Goal: Use online tool/utility: Utilize a website feature to perform a specific function

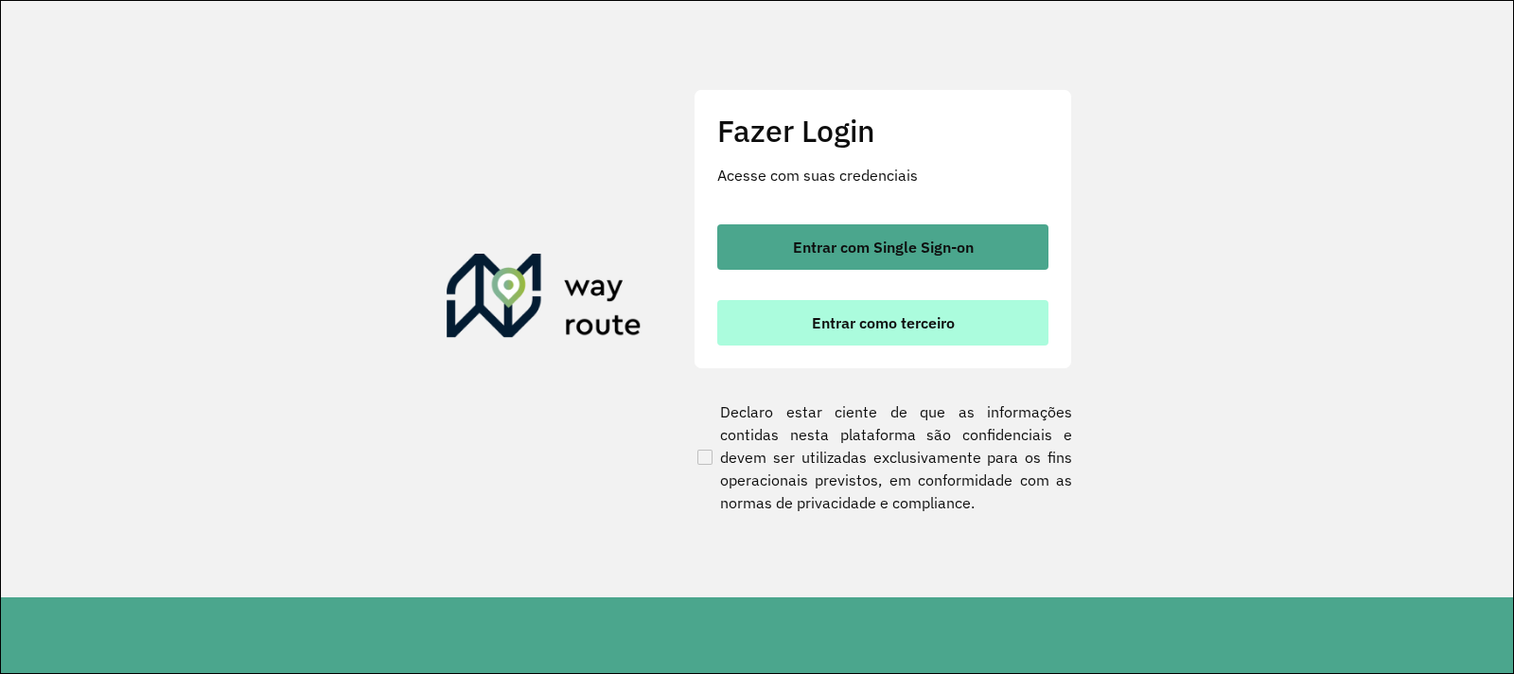
click at [900, 325] on span "Entrar como terceiro" at bounding box center [883, 322] width 143 height 15
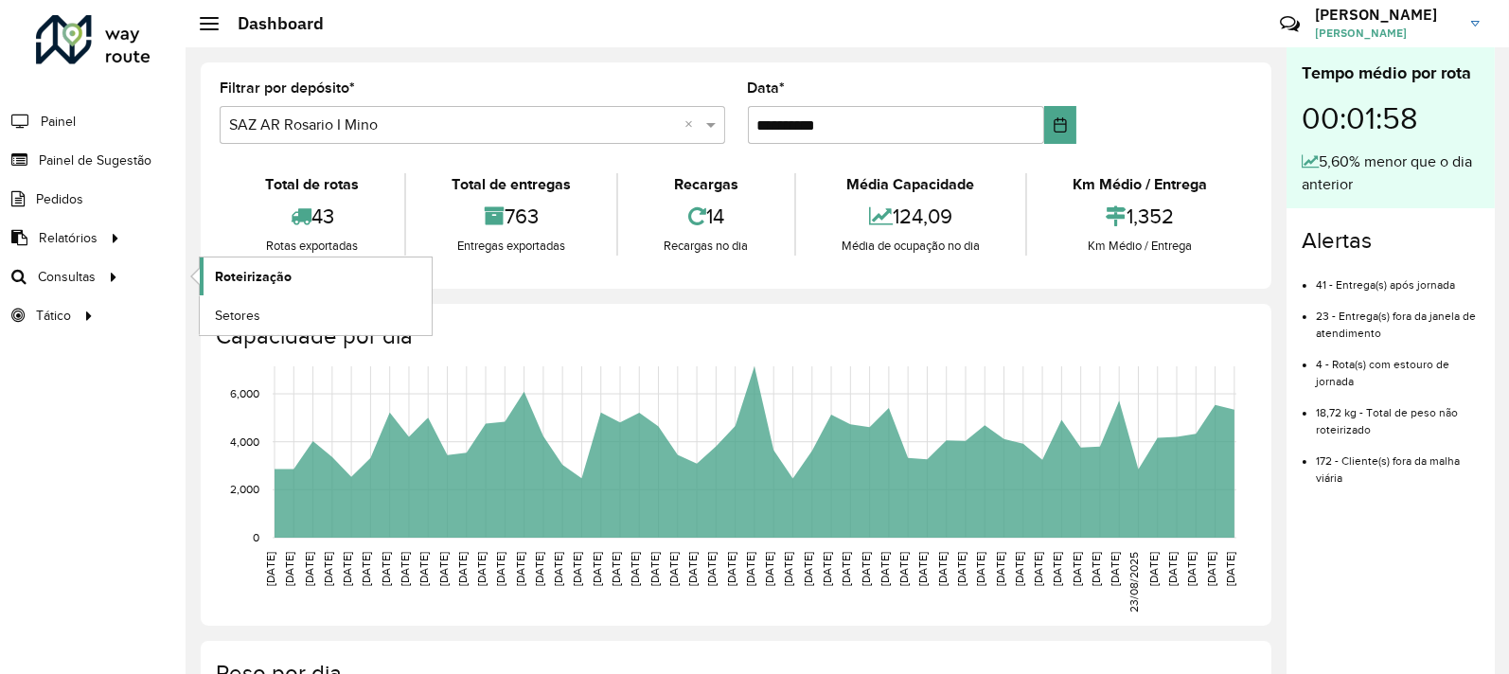
click at [268, 281] on span "Roteirização" at bounding box center [253, 277] width 77 height 20
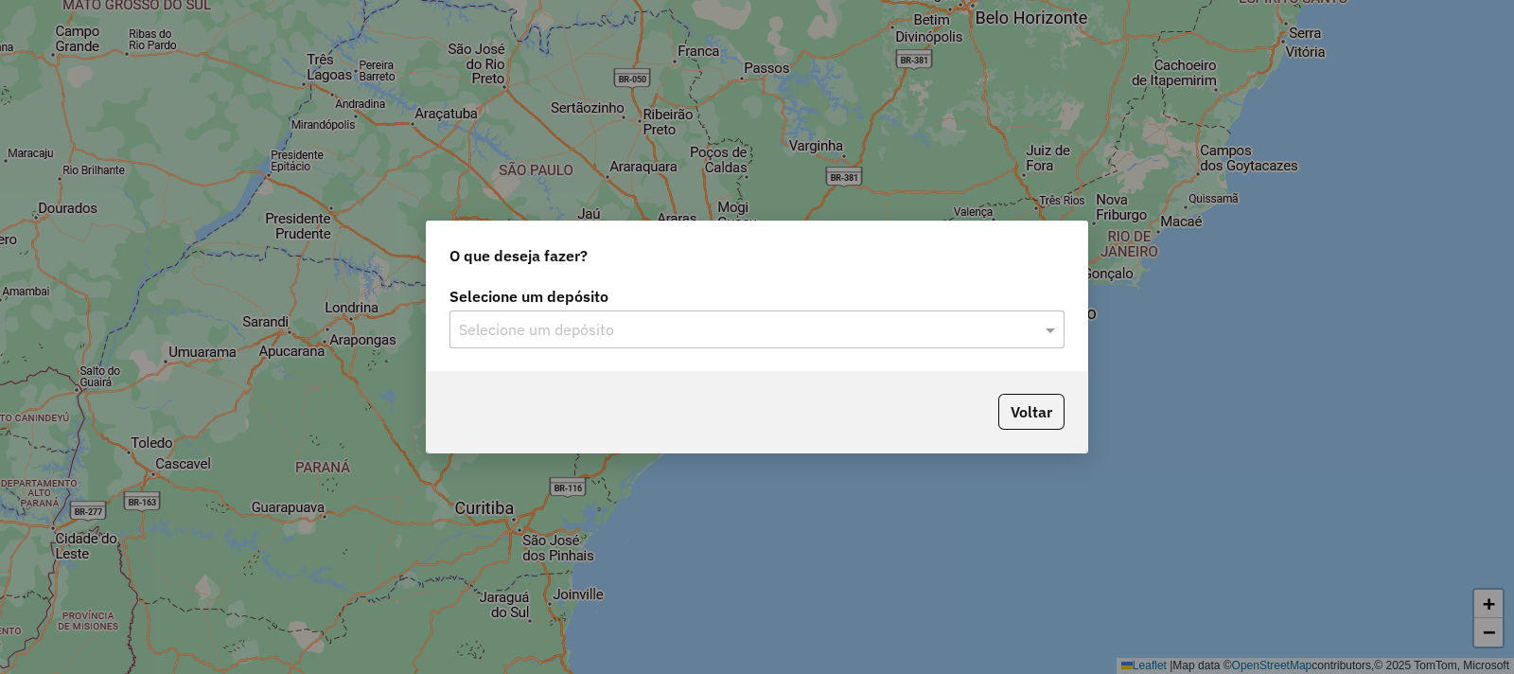
click at [594, 326] on input "text" at bounding box center [738, 330] width 558 height 23
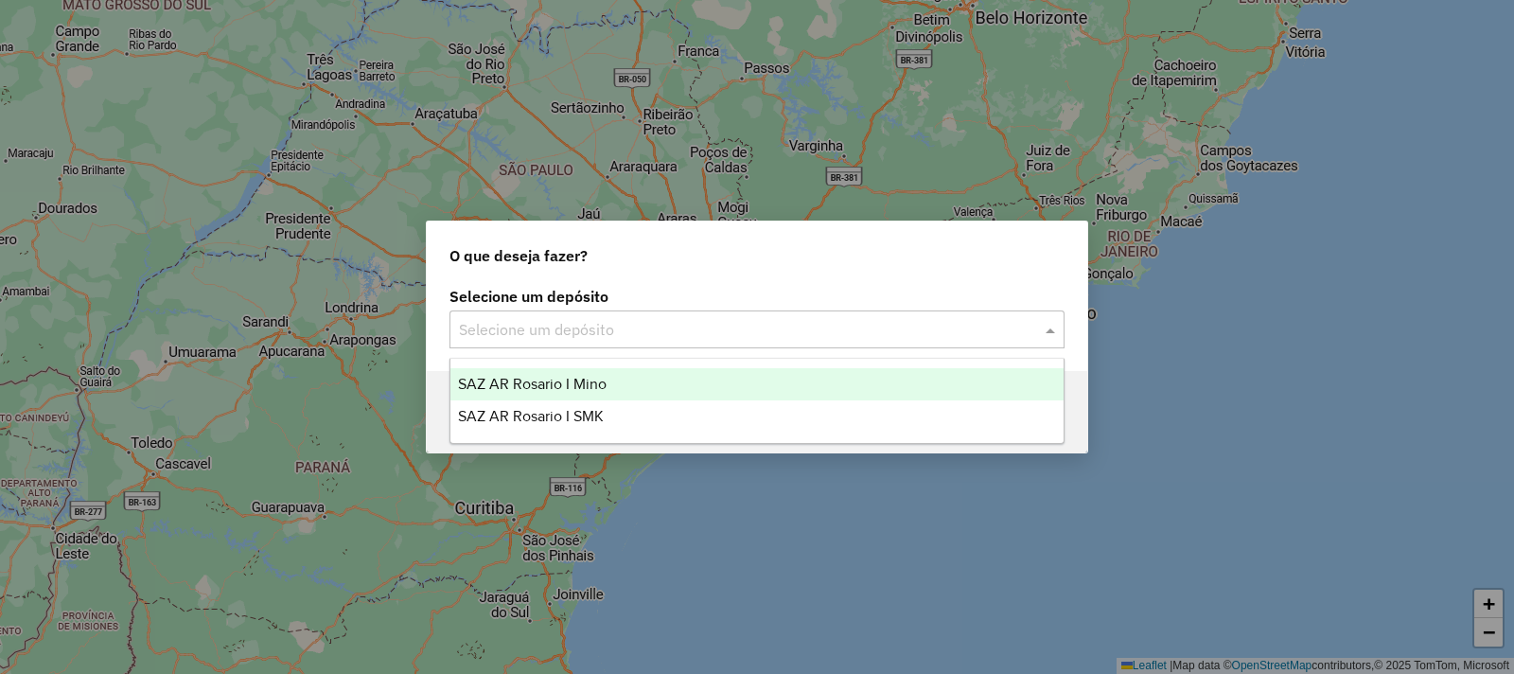
drag, startPoint x: 613, startPoint y: 378, endPoint x: 614, endPoint y: 387, distance: 9.5
click at [613, 379] on div "SAZ AR Rosario I Mino" at bounding box center [757, 384] width 613 height 32
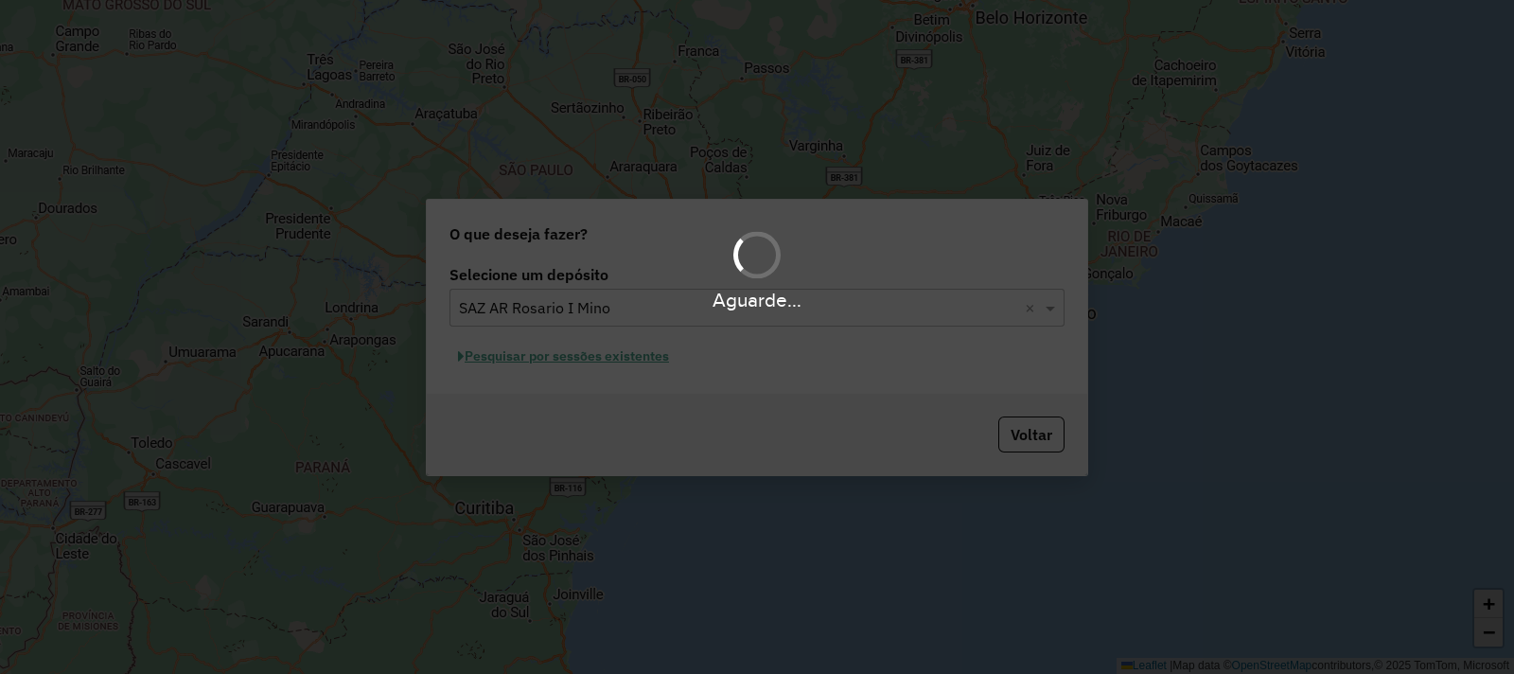
click at [611, 422] on div "Aguarde..." at bounding box center [757, 337] width 1514 height 674
click at [586, 376] on div "Aguarde..." at bounding box center [757, 337] width 1514 height 674
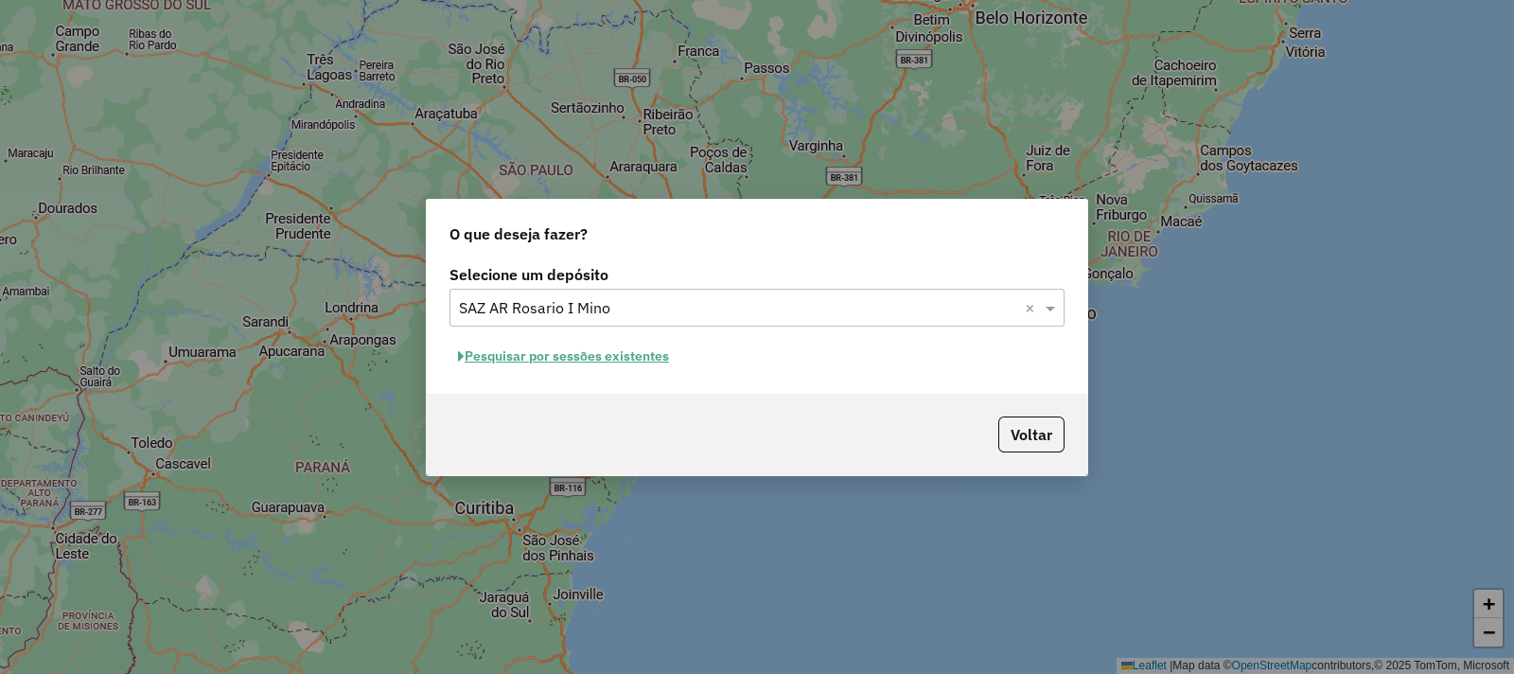
click at [579, 365] on hb-app "Aguarde... Pop-up bloqueado! Seu navegador bloqueou automáticamente a abertura …" at bounding box center [757, 337] width 1514 height 674
click at [579, 364] on button "Pesquisar por sessões existentes" at bounding box center [564, 356] width 228 height 29
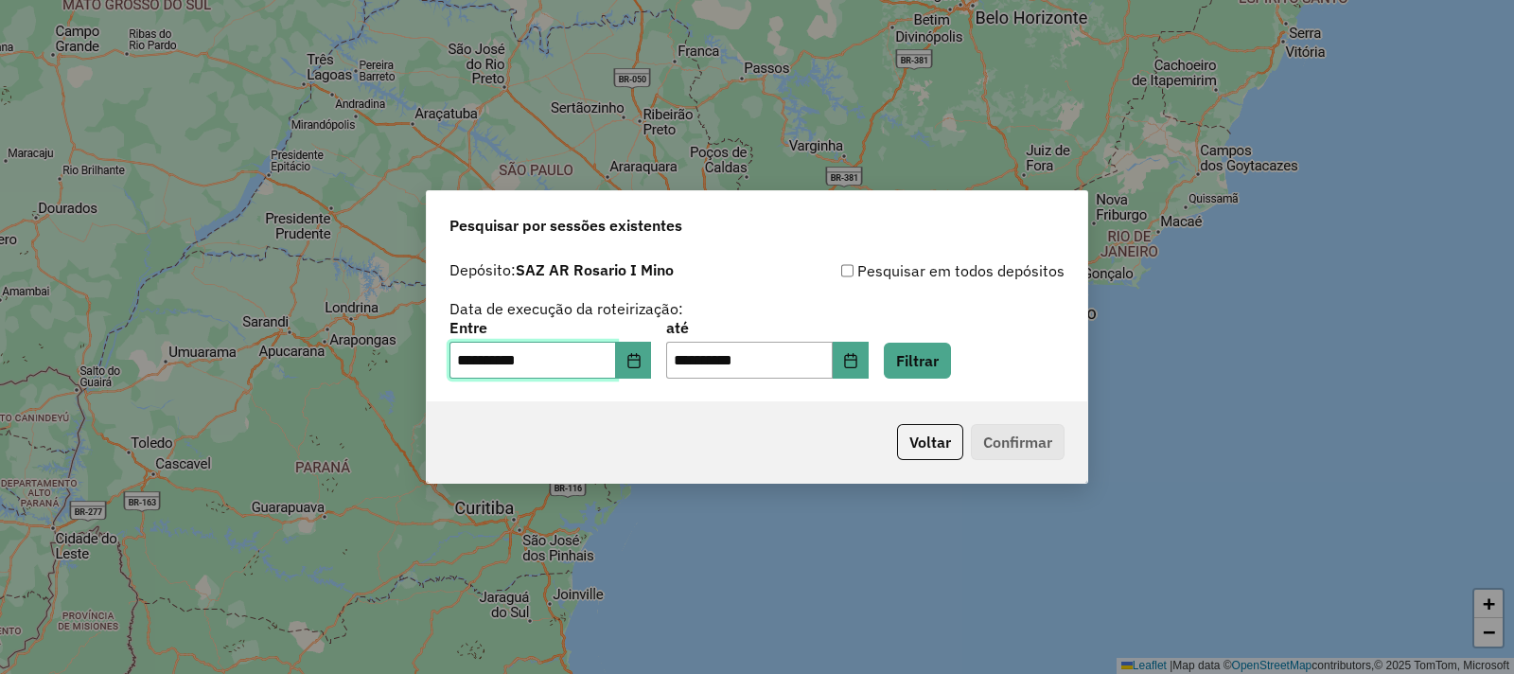
click at [616, 377] on input "**********" at bounding box center [533, 361] width 167 height 38
click at [649, 372] on button "Choose Date" at bounding box center [634, 361] width 36 height 38
